Goal: Navigation & Orientation: Find specific page/section

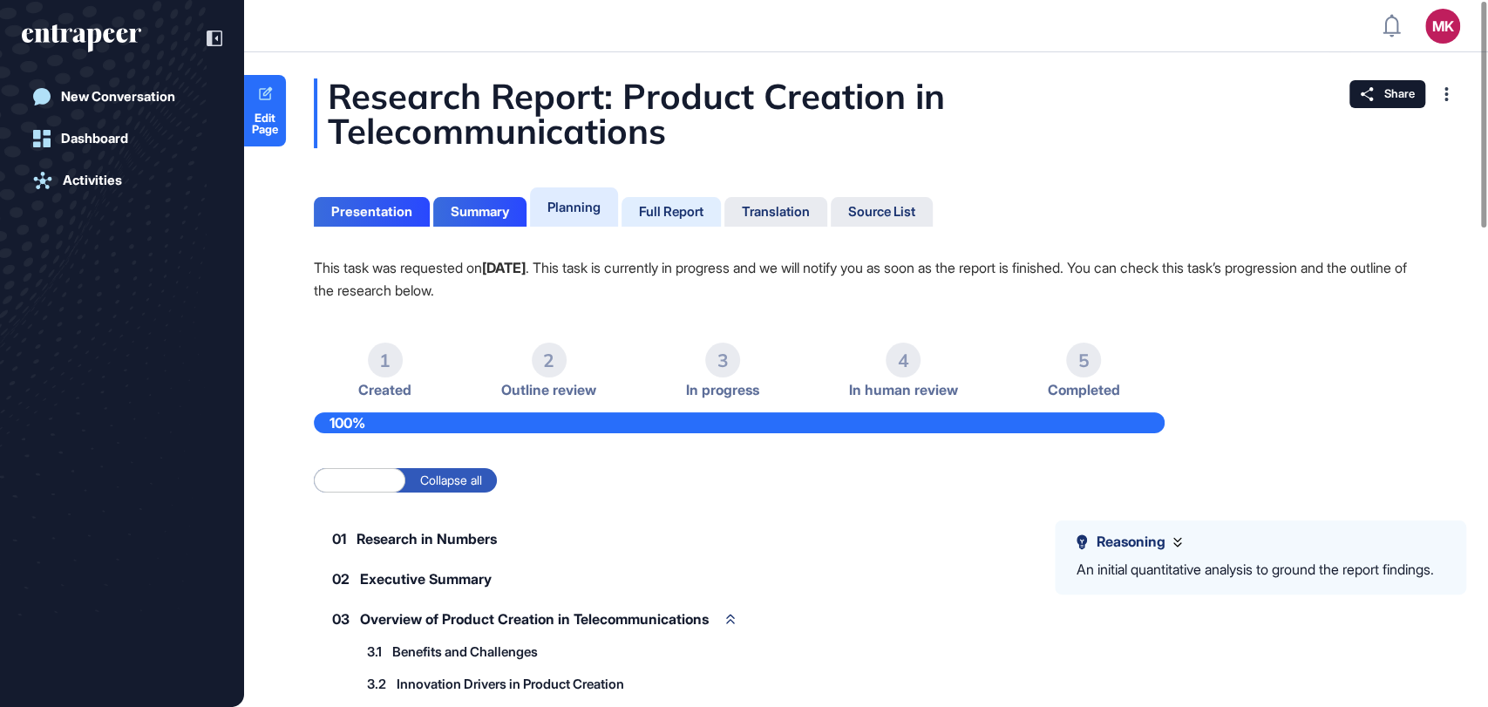
click at [676, 204] on div "Full Report" at bounding box center [671, 212] width 65 height 16
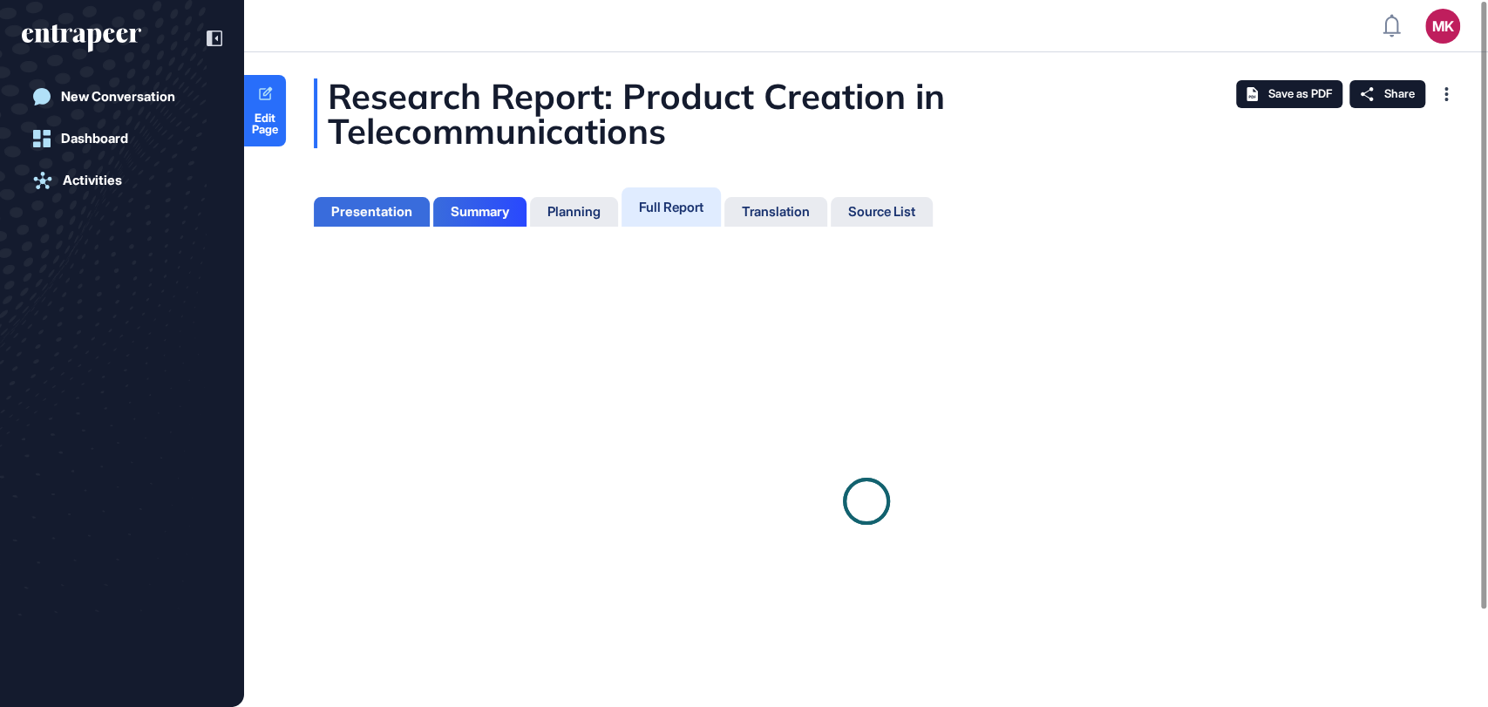
click at [333, 208] on div "Presentation" at bounding box center [371, 212] width 81 height 16
click at [364, 208] on div "Presentation" at bounding box center [371, 212] width 81 height 16
click at [392, 214] on div "Presentation" at bounding box center [371, 208] width 81 height 16
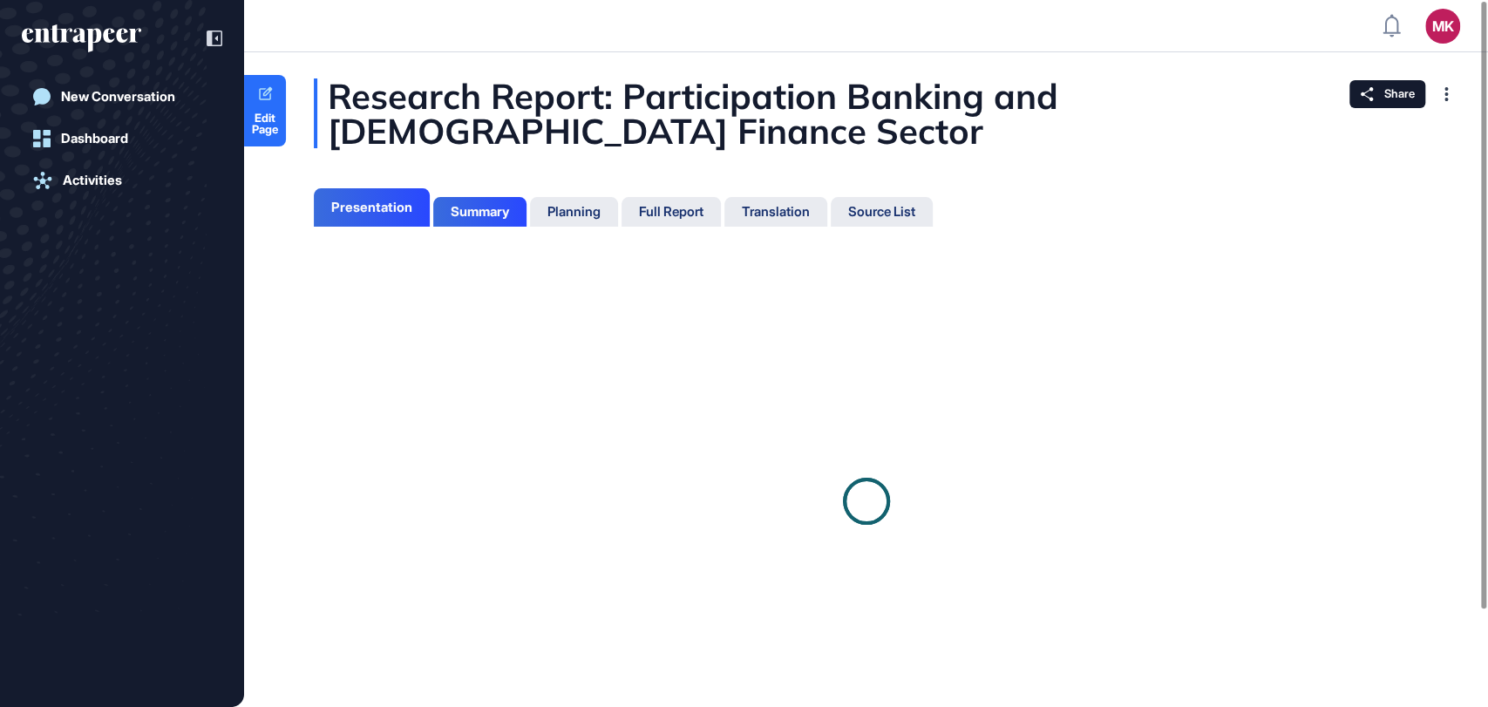
scroll to position [619, 3]
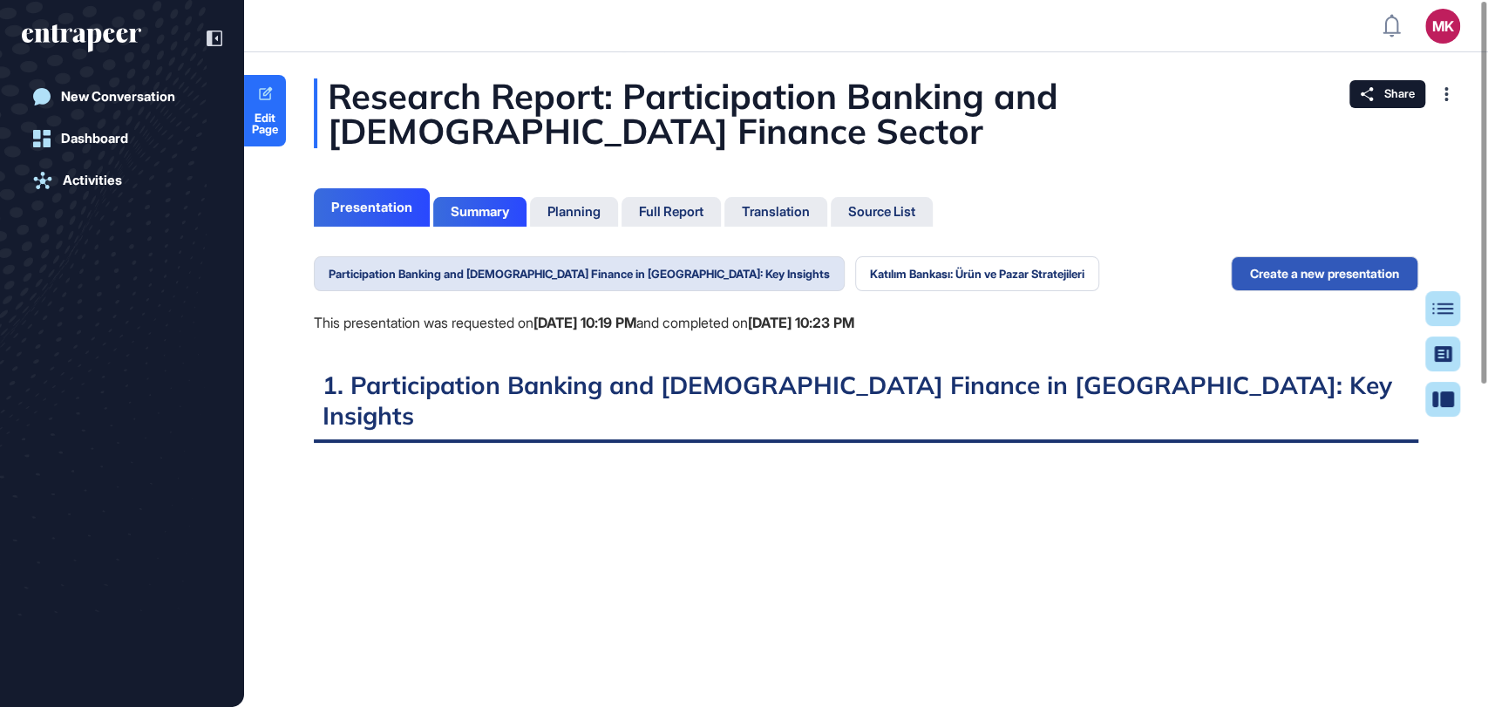
scroll to position [7, 0]
click at [864, 285] on button "Katılım Bankası: Ürün ve Pazar Stratejileri" at bounding box center [977, 273] width 244 height 35
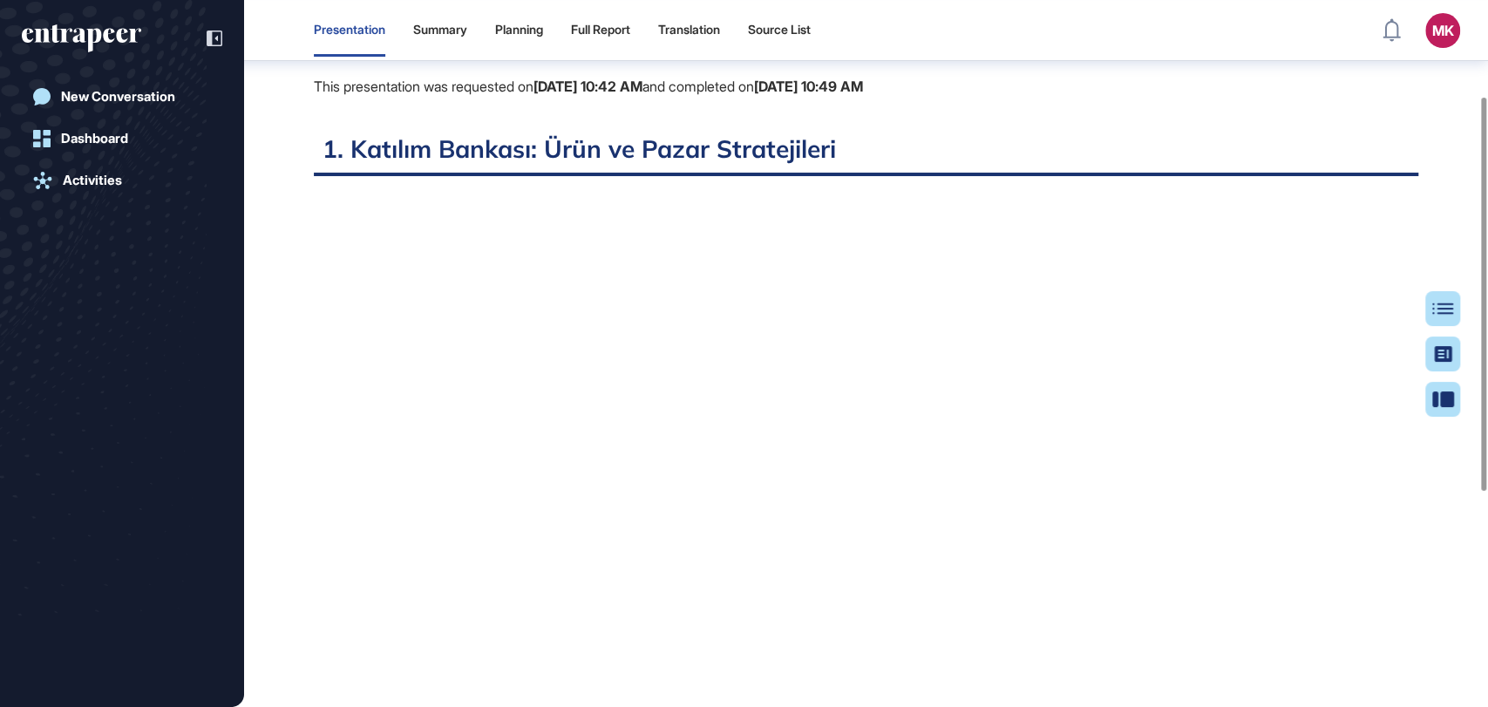
scroll to position [202, 0]
